Goal: Information Seeking & Learning: Learn about a topic

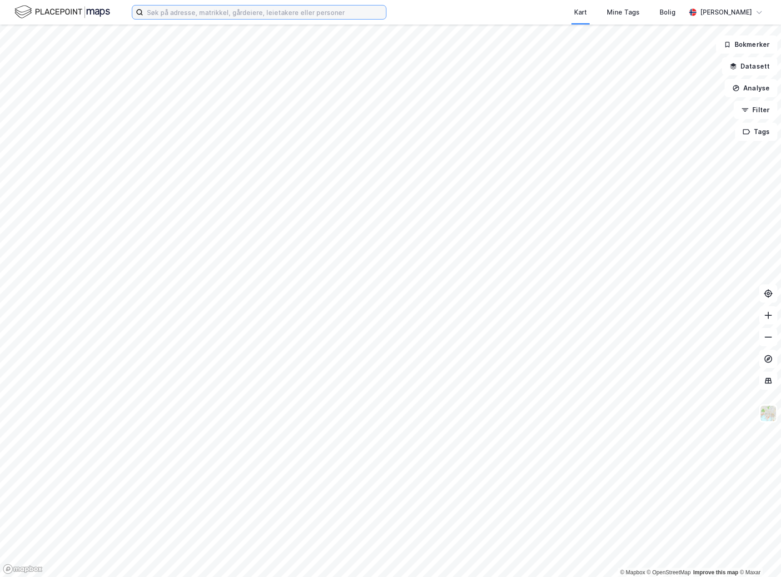
click at [192, 11] on input at bounding box center [264, 12] width 243 height 14
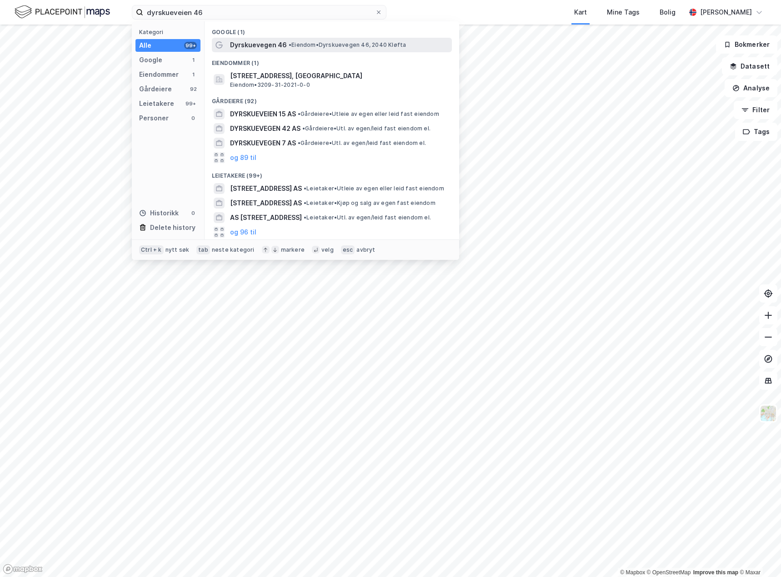
click at [236, 48] on span "Dyrskuevegen 46" at bounding box center [258, 45] width 57 height 11
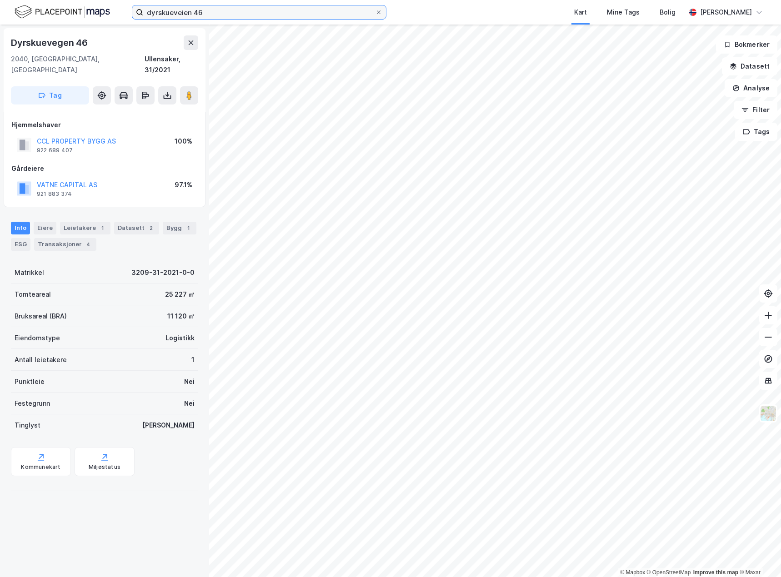
click at [215, 8] on input "dyrskueveien 46" at bounding box center [259, 12] width 232 height 14
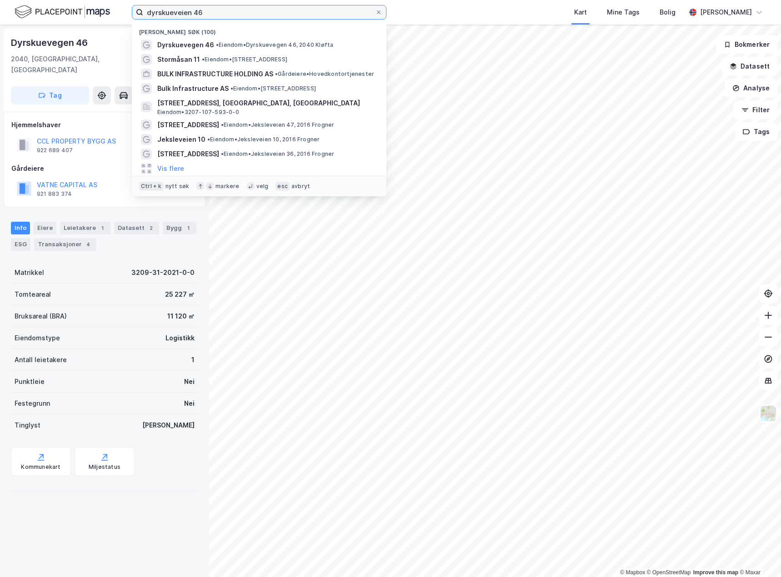
click at [215, 8] on input "dyrskueveien 46" at bounding box center [259, 12] width 232 height 14
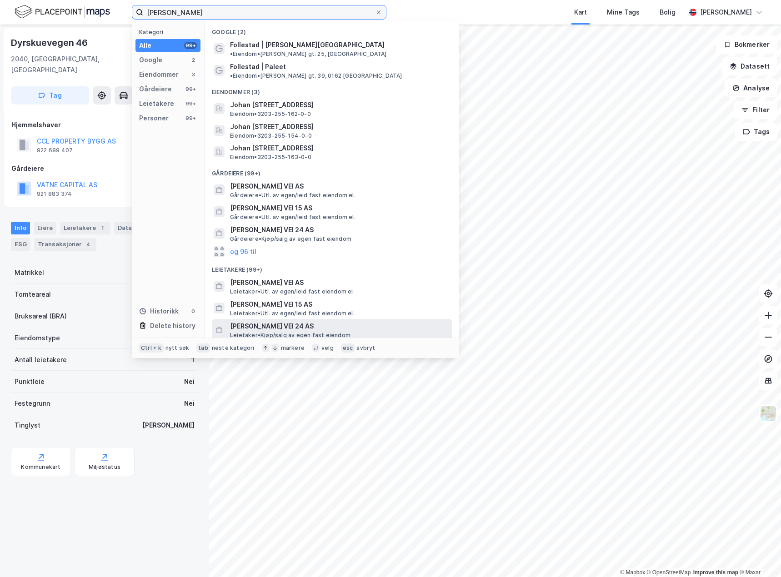
type input "[PERSON_NAME]"
click at [277, 321] on span "[PERSON_NAME] VEI 24 AS" at bounding box center [339, 326] width 218 height 11
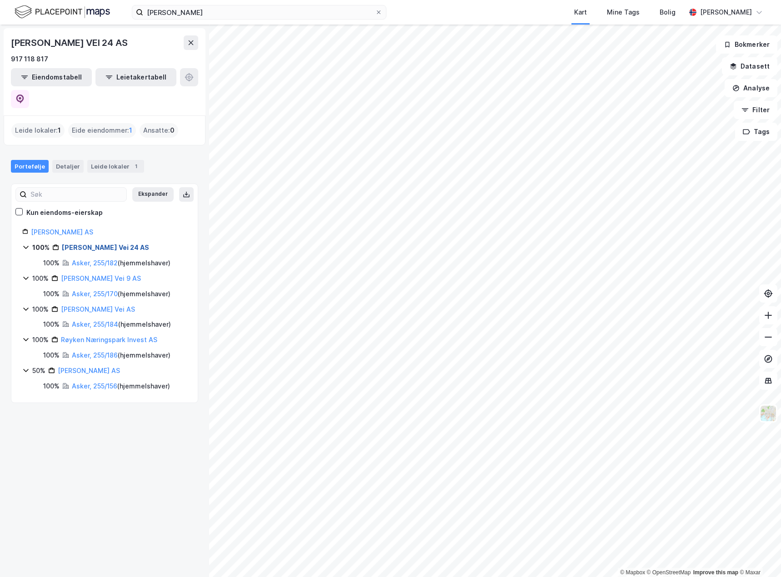
click at [132, 244] on link "[PERSON_NAME] Vei 24 AS" at bounding box center [105, 248] width 87 height 8
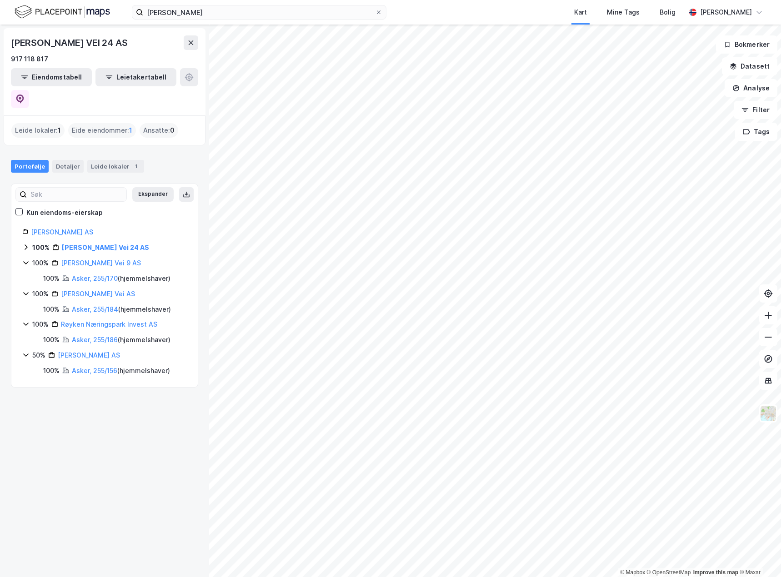
click at [96, 123] on div "Eide eiendommer : 1" at bounding box center [102, 130] width 68 height 15
click at [80, 275] on link "Asker, 255/170" at bounding box center [95, 279] width 46 height 8
